Goal: Task Accomplishment & Management: Manage account settings

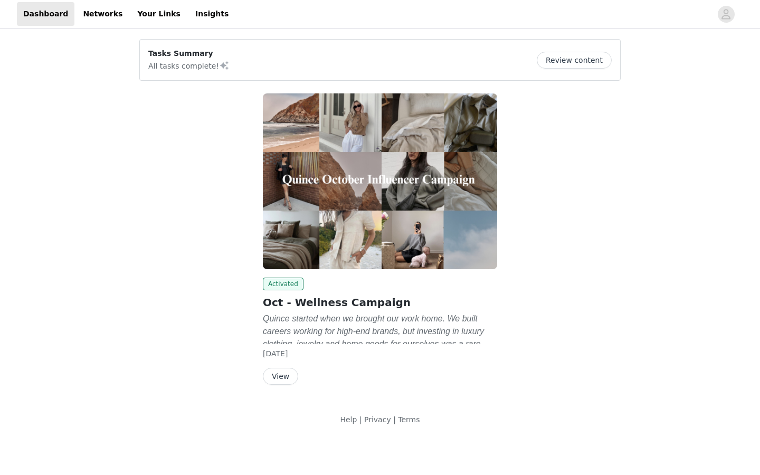
click at [285, 378] on button "View" at bounding box center [280, 376] width 35 height 17
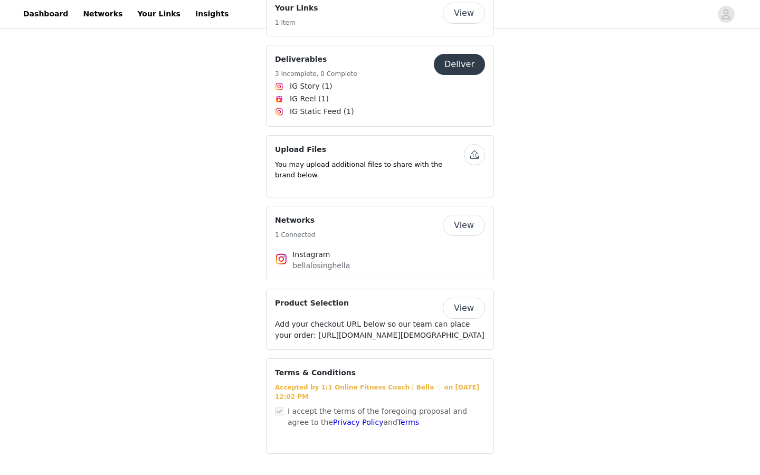
scroll to position [1801, 0]
click at [464, 215] on button "View" at bounding box center [464, 225] width 42 height 21
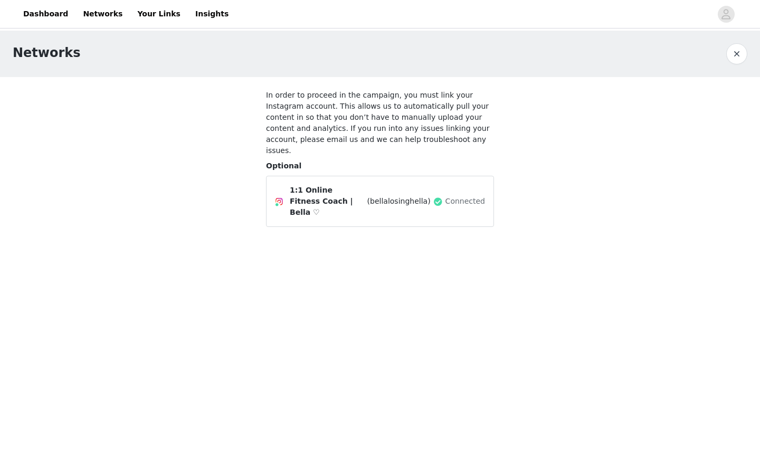
click at [395, 196] on span "(bellalosinghella)" at bounding box center [399, 201] width 63 height 11
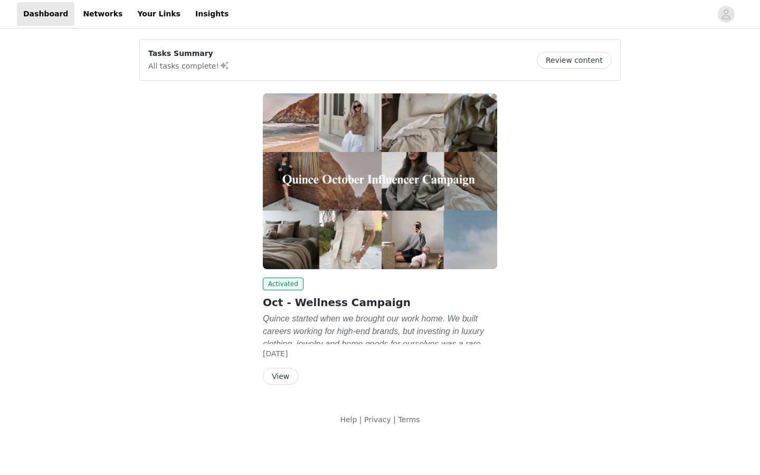
click at [288, 380] on button "View" at bounding box center [280, 376] width 35 height 17
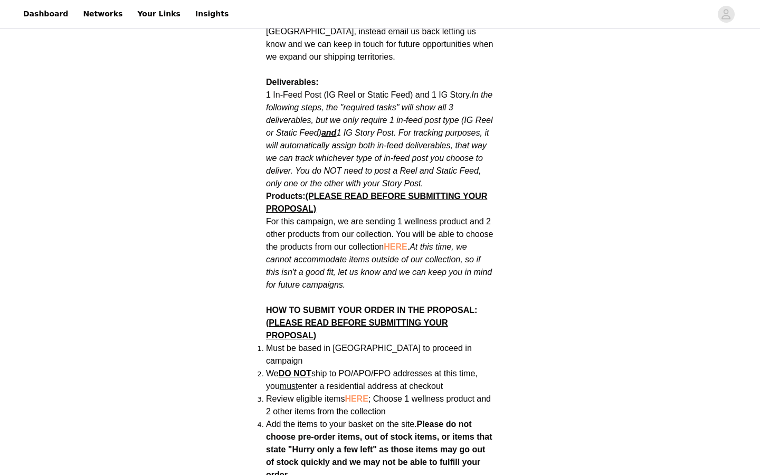
scroll to position [148, 0]
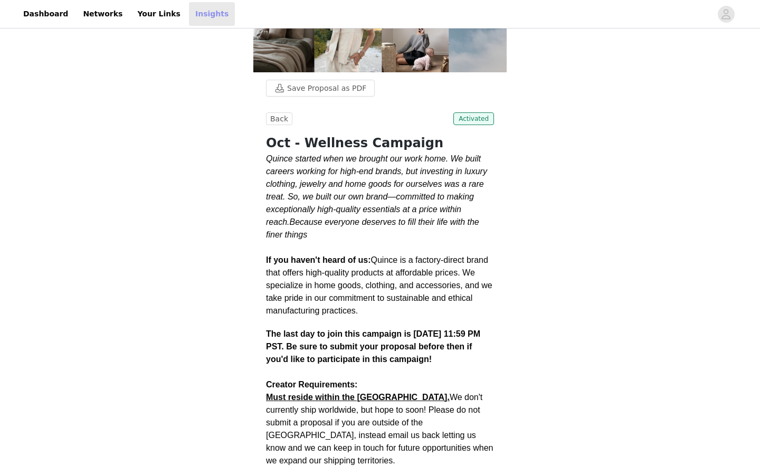
click at [189, 16] on link "Insights" at bounding box center [212, 14] width 46 height 24
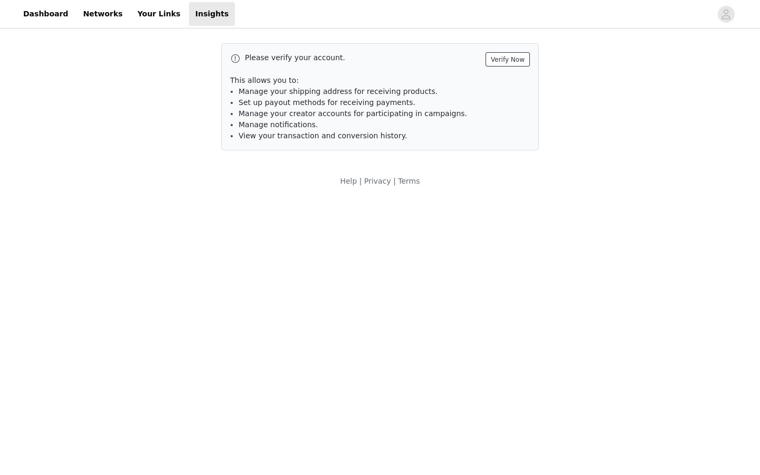
click at [502, 59] on button "Verify Now" at bounding box center [508, 59] width 44 height 14
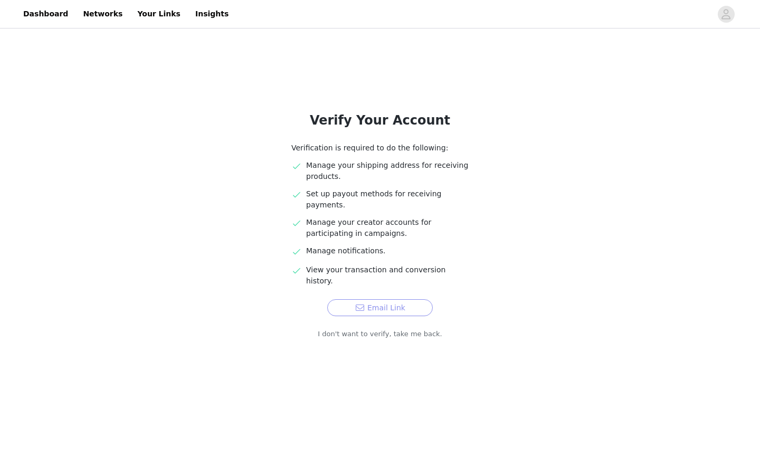
click at [372, 299] on button "Email Link" at bounding box center [380, 307] width 106 height 17
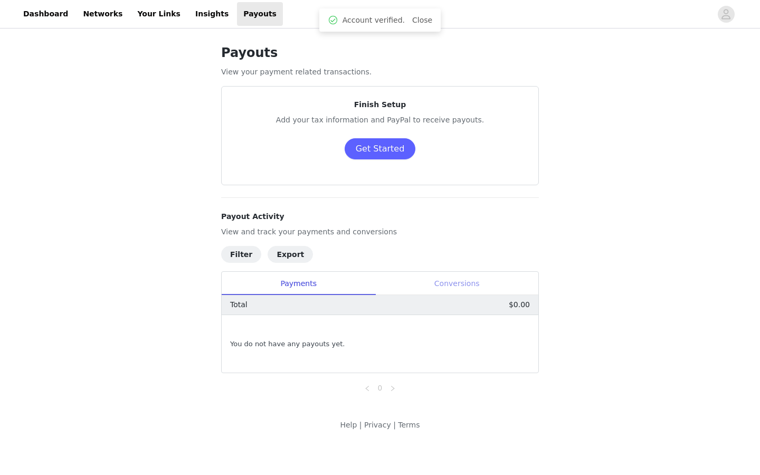
click at [439, 286] on div "Conversions" at bounding box center [456, 284] width 163 height 24
click at [285, 284] on div "Payments" at bounding box center [299, 284] width 154 height 24
click at [377, 148] on button "Get Started" at bounding box center [380, 148] width 71 height 21
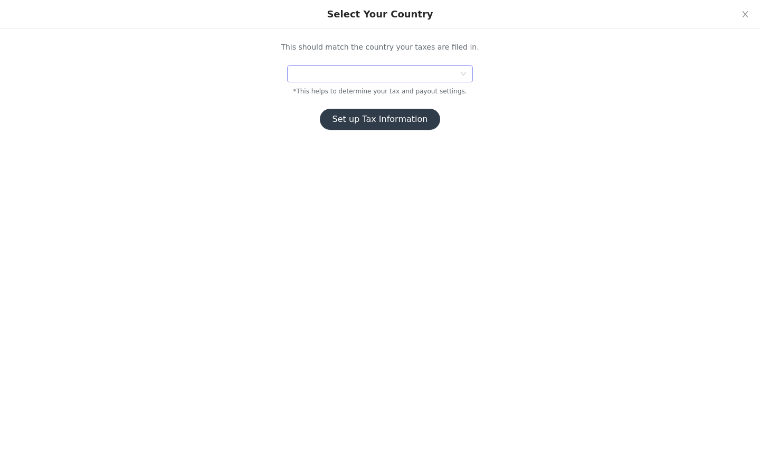
click at [353, 75] on div at bounding box center [377, 74] width 166 height 16
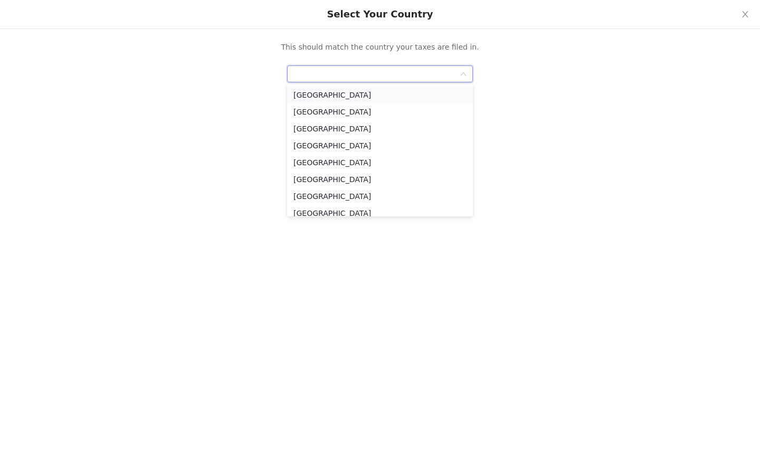
click at [347, 97] on li "United States" at bounding box center [380, 95] width 186 height 17
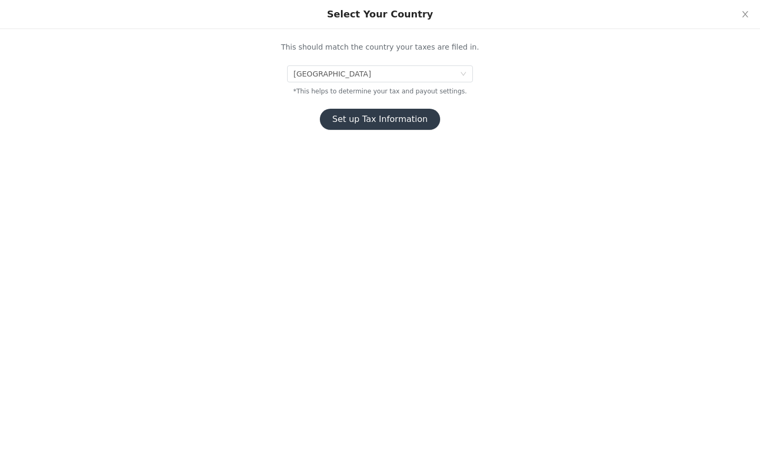
click at [351, 124] on button "Set up Tax Information" at bounding box center [380, 119] width 121 height 21
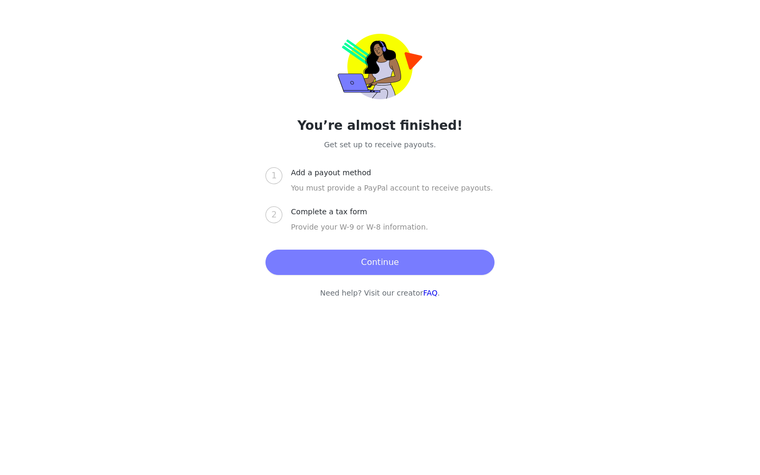
click at [319, 256] on button "Continue" at bounding box center [380, 262] width 229 height 25
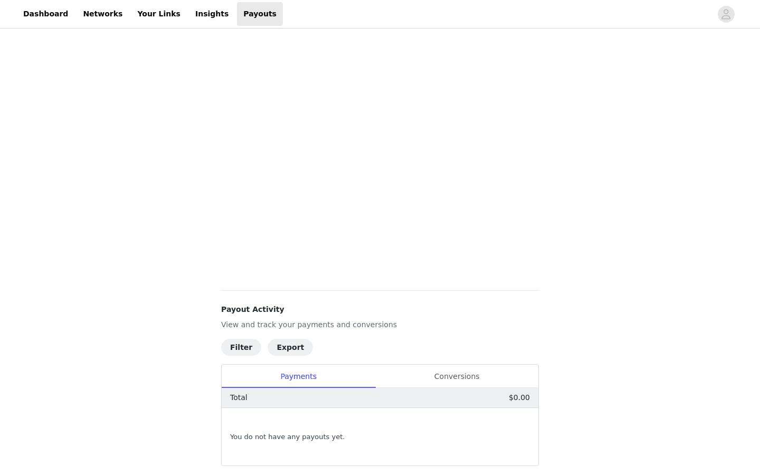
scroll to position [207, 0]
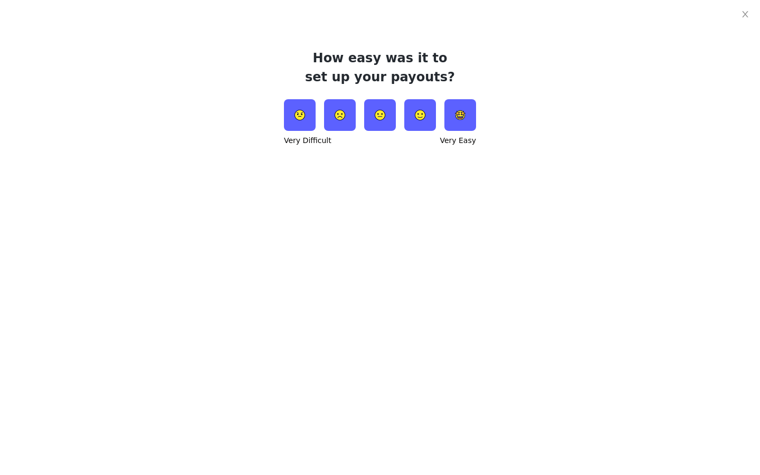
click at [462, 123] on img at bounding box center [461, 115] width 32 height 32
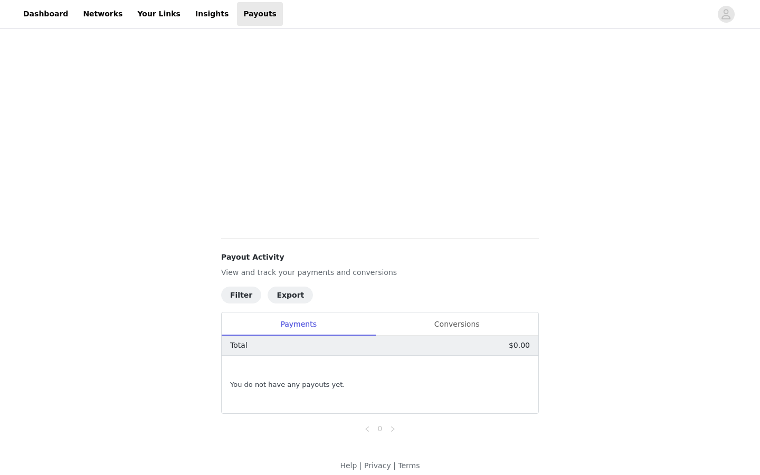
scroll to position [201, 0]
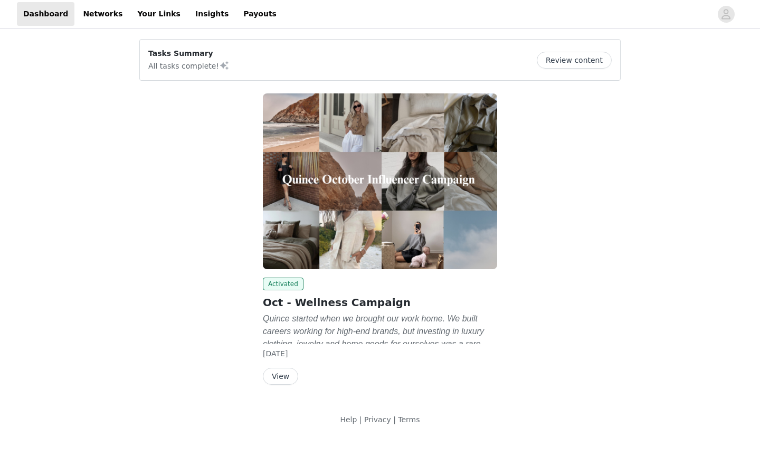
click at [593, 142] on div "Activated Oct - Wellness Campaign Quince started when we brought our work home.…" at bounding box center [380, 241] width 494 height 308
